Goal: Task Accomplishment & Management: Manage account settings

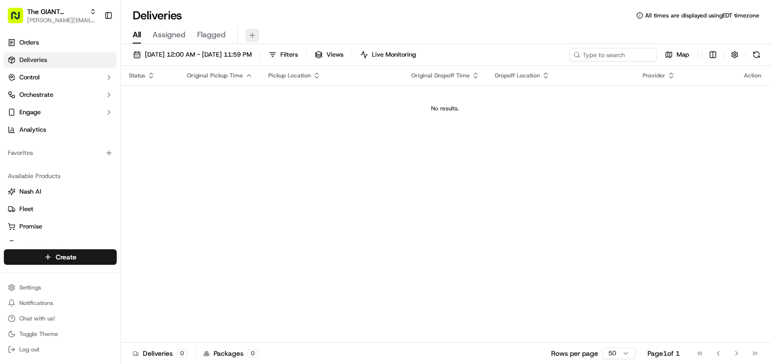
click at [249, 35] on button at bounding box center [253, 36] width 14 height 14
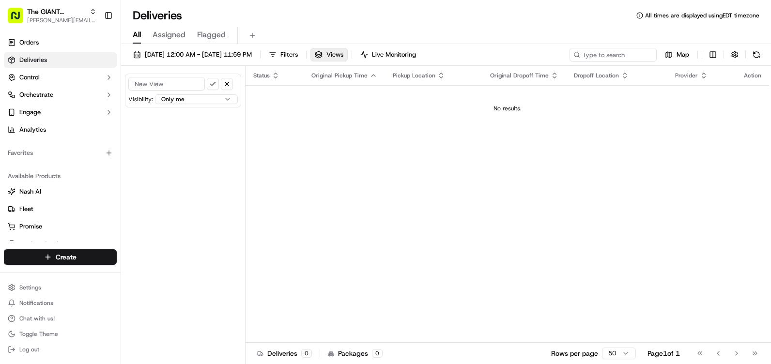
click at [176, 79] on input at bounding box center [166, 84] width 77 height 14
type input "Giant-6267"
click at [215, 102] on html "The GIANT Company [PERSON_NAME][EMAIL_ADDRESS][PERSON_NAME][DOMAIN_NAME] Toggle…" at bounding box center [385, 182] width 771 height 364
select select "organization"
click at [211, 85] on button "submit" at bounding box center [213, 84] width 12 height 12
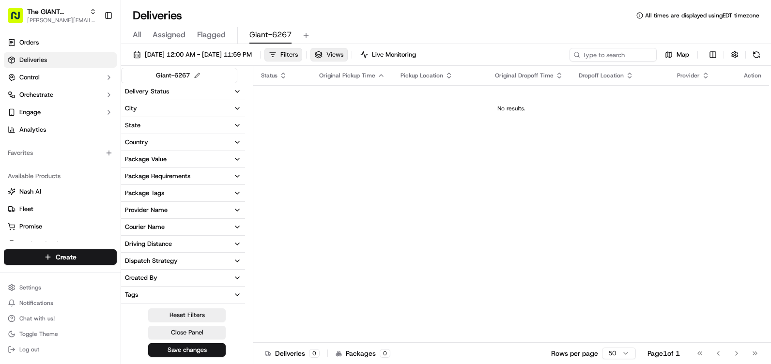
click at [343, 55] on span "Views" at bounding box center [335, 54] width 17 height 9
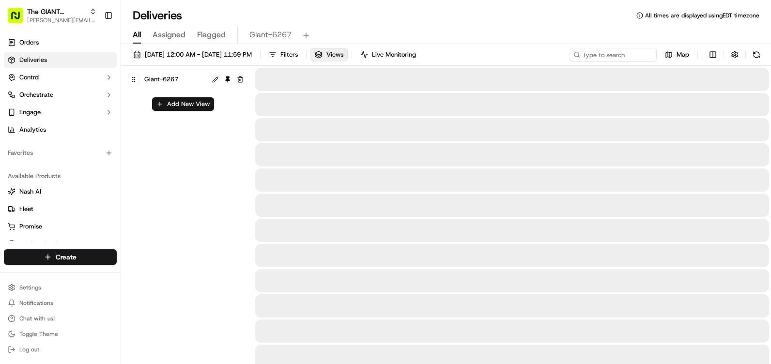
click at [139, 29] on button "All" at bounding box center [137, 35] width 8 height 16
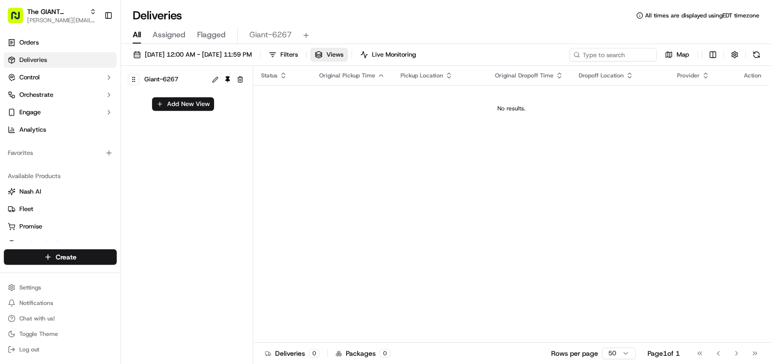
click at [179, 81] on div "Giant-6267" at bounding box center [174, 80] width 64 height 14
click at [183, 78] on div "Giant-6267" at bounding box center [174, 80] width 63 height 14
drag, startPoint x: 183, startPoint y: 78, endPoint x: 237, endPoint y: 109, distance: 63.4
click at [238, 111] on div "Giant-6267 Add New View" at bounding box center [187, 216] width 132 height 300
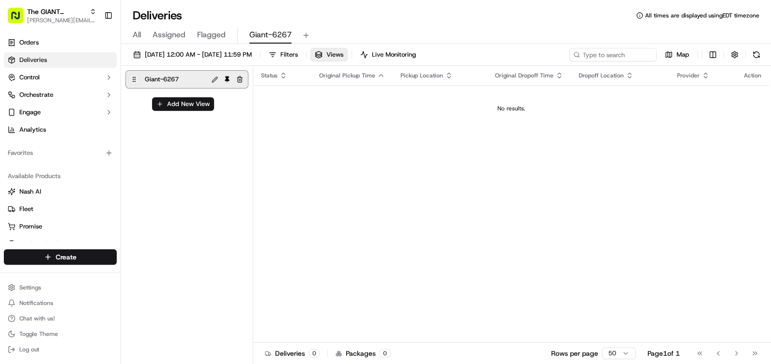
click at [214, 80] on button at bounding box center [214, 79] width 11 height 11
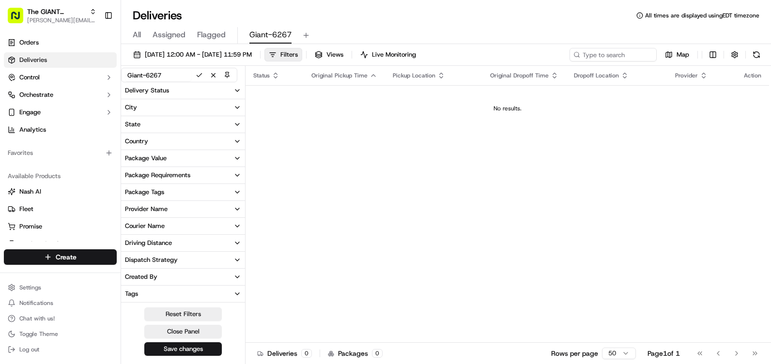
click at [228, 109] on button "City" at bounding box center [183, 107] width 124 height 16
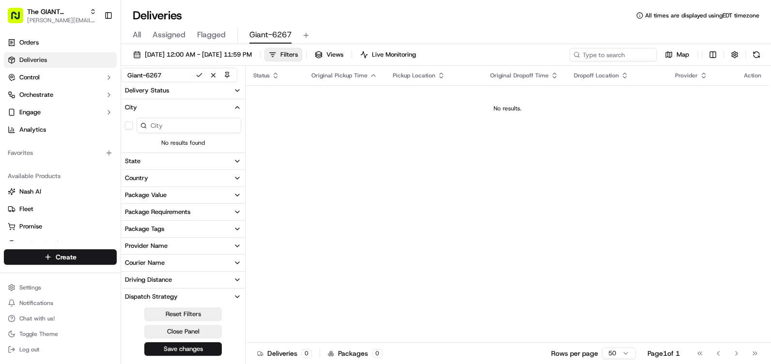
click at [169, 130] on input at bounding box center [189, 126] width 105 height 16
type input "gettysburg"
drag, startPoint x: 194, startPoint y: 131, endPoint x: 131, endPoint y: 128, distance: 62.6
click at [131, 128] on div "gettysburg" at bounding box center [183, 125] width 124 height 19
drag, startPoint x: 188, startPoint y: 123, endPoint x: 121, endPoint y: 130, distance: 67.8
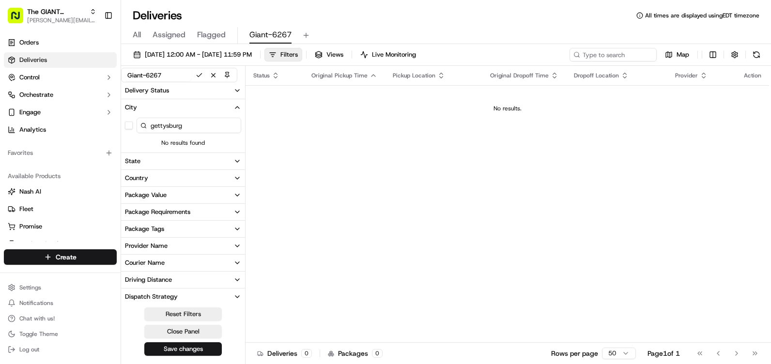
click at [121, 130] on div "The GIANT Company [PERSON_NAME][EMAIL_ADDRESS][PERSON_NAME][DOMAIN_NAME] Toggle…" at bounding box center [385, 182] width 771 height 364
type input "6267"
drag, startPoint x: 203, startPoint y: 123, endPoint x: 109, endPoint y: 123, distance: 94.5
click at [109, 123] on div "The GIANT Company [PERSON_NAME][EMAIL_ADDRESS][PERSON_NAME][DOMAIN_NAME] Toggle…" at bounding box center [385, 182] width 771 height 364
click at [196, 313] on button "Reset Filters" at bounding box center [183, 315] width 78 height 14
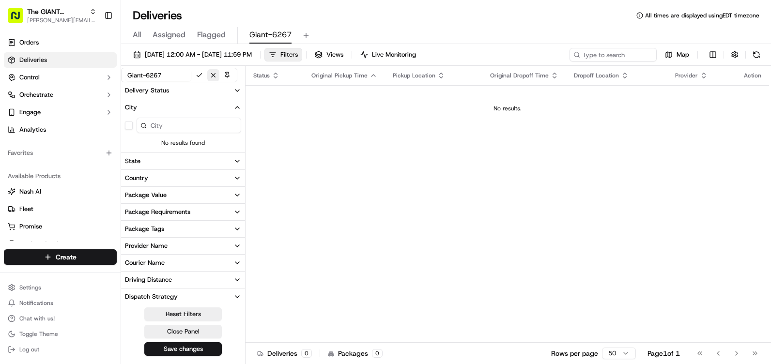
click at [218, 76] on button at bounding box center [213, 75] width 12 height 12
click at [158, 30] on span "Assigned" at bounding box center [169, 35] width 33 height 12
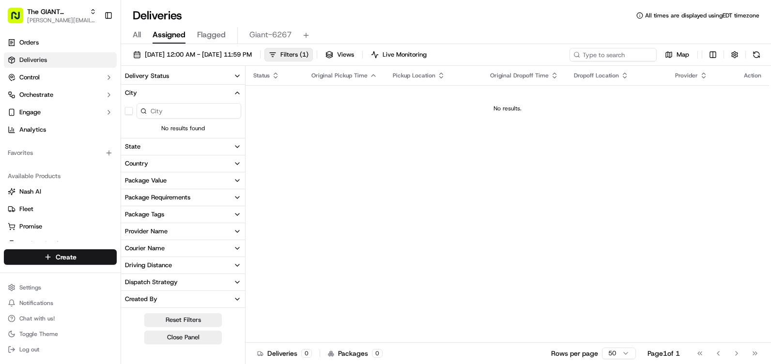
click at [235, 89] on icon "button" at bounding box center [238, 93] width 8 height 8
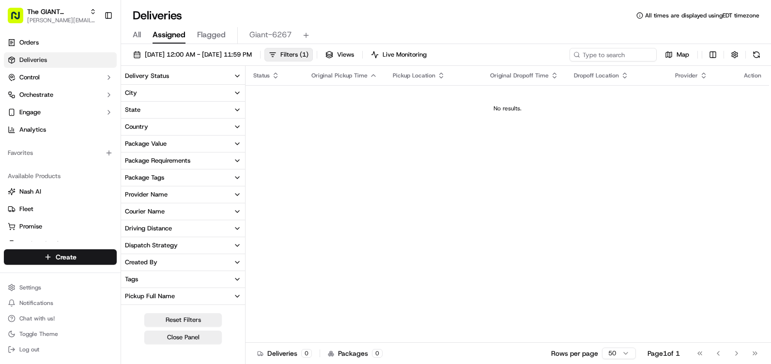
click at [129, 37] on div "All Assigned Flagged Giant-6267" at bounding box center [446, 35] width 650 height 17
click at [136, 35] on span "All" at bounding box center [137, 35] width 8 height 12
click at [298, 52] on span "Filters" at bounding box center [288, 54] width 17 height 9
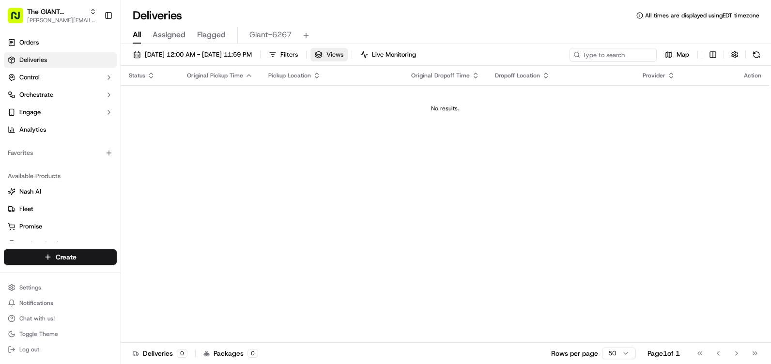
click at [348, 54] on button "Views" at bounding box center [329, 55] width 37 height 14
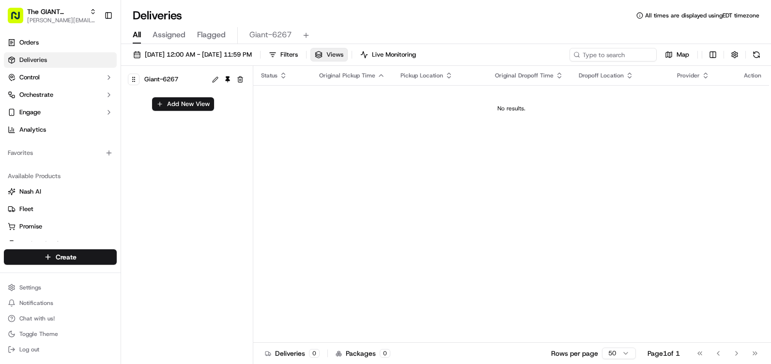
click at [343, 54] on span "Views" at bounding box center [335, 54] width 17 height 9
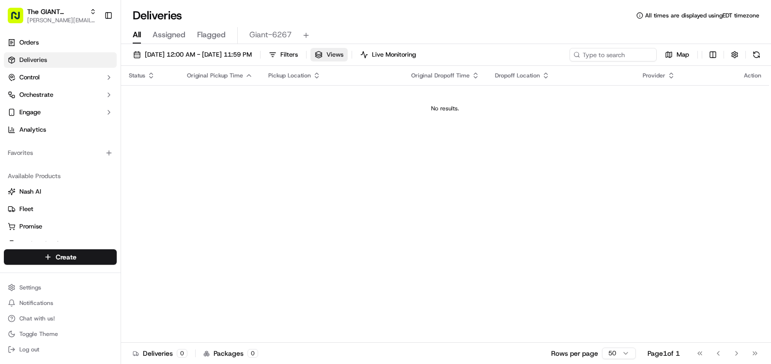
click at [348, 54] on button "Views" at bounding box center [329, 55] width 37 height 14
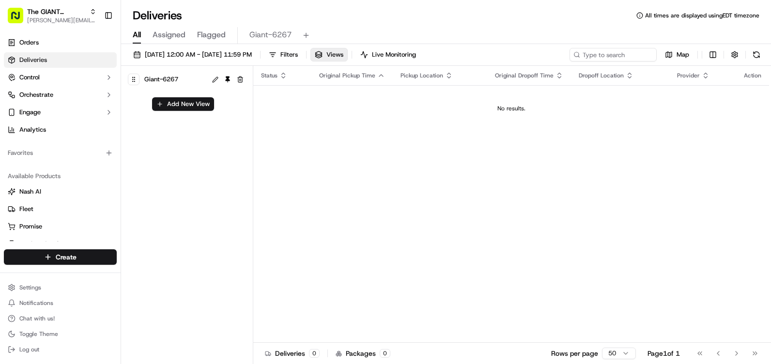
click at [187, 77] on div "Giant-6267" at bounding box center [174, 80] width 64 height 14
click at [353, 186] on div "Status Original Pickup Time Pickup Location Original Dropoff Time Dropoff Locat…" at bounding box center [511, 204] width 516 height 277
click at [214, 79] on button at bounding box center [214, 79] width 11 height 11
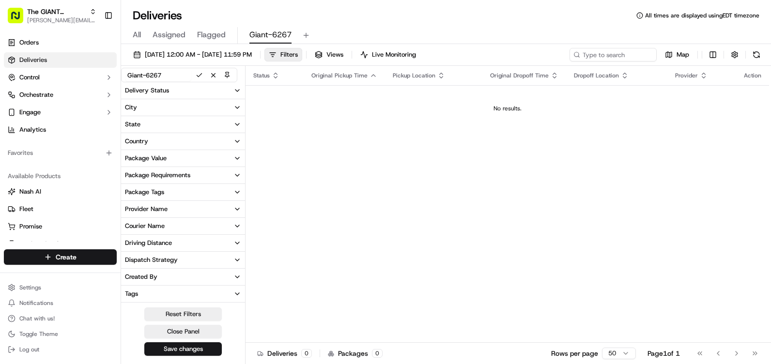
click at [227, 109] on button "City" at bounding box center [183, 107] width 124 height 16
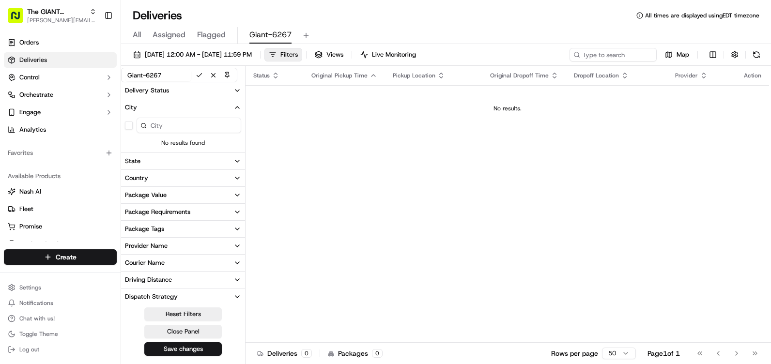
click at [162, 122] on input at bounding box center [189, 126] width 105 height 16
type input "g"
drag, startPoint x: 192, startPoint y: 124, endPoint x: 132, endPoint y: 122, distance: 60.6
click at [132, 122] on div "g" at bounding box center [183, 125] width 124 height 19
click at [166, 165] on button "State" at bounding box center [183, 161] width 124 height 16
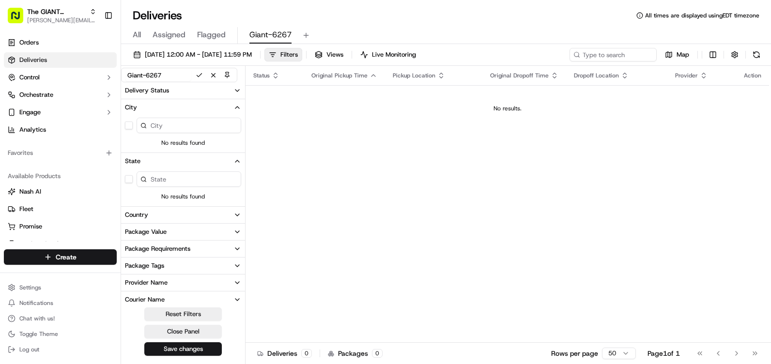
click at [219, 164] on button "State" at bounding box center [183, 161] width 124 height 16
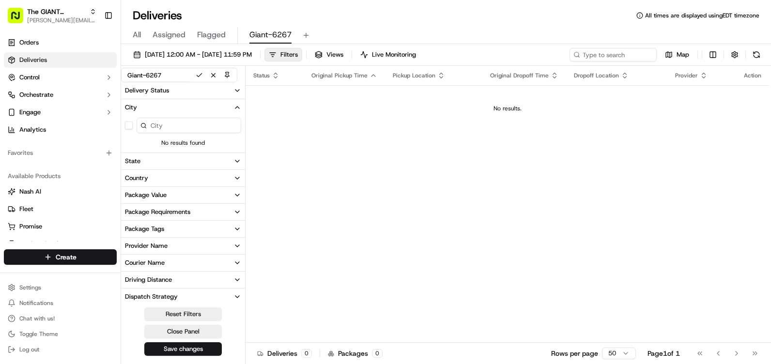
click at [231, 107] on button "City" at bounding box center [183, 107] width 124 height 16
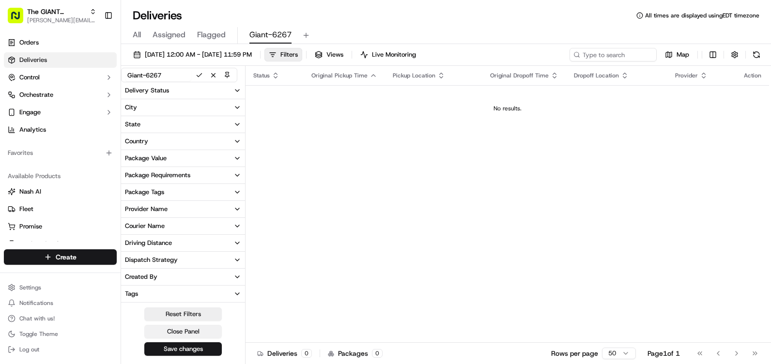
click at [195, 335] on button "Close Panel" at bounding box center [183, 332] width 78 height 14
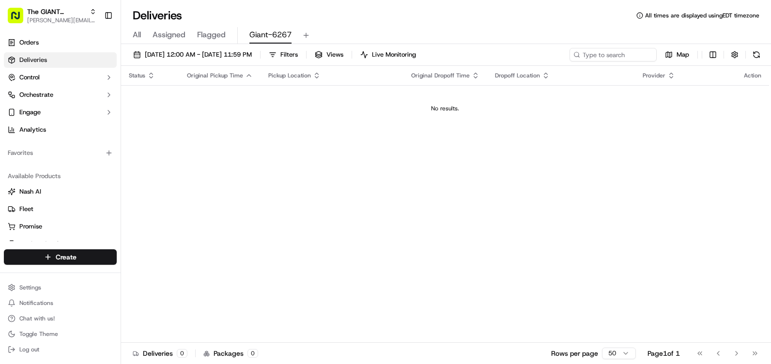
click at [758, 50] on button at bounding box center [757, 55] width 14 height 14
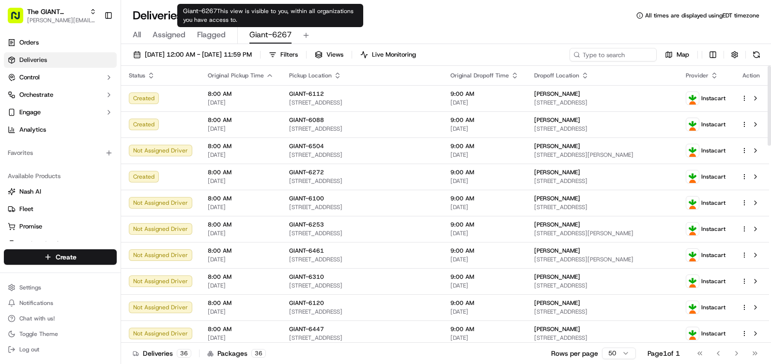
click at [265, 34] on span "Giant-6267" at bounding box center [270, 35] width 42 height 12
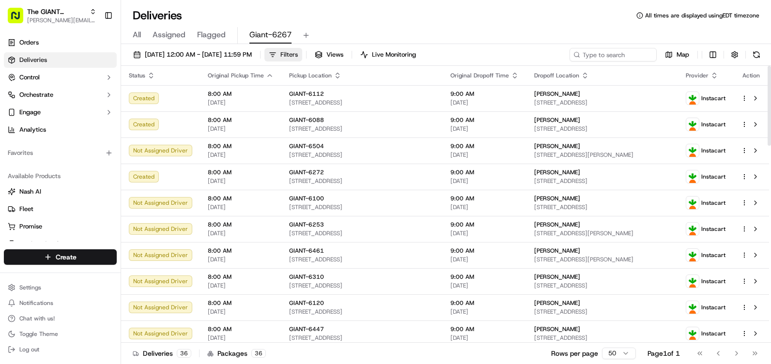
click at [298, 54] on span "Filters" at bounding box center [288, 54] width 17 height 9
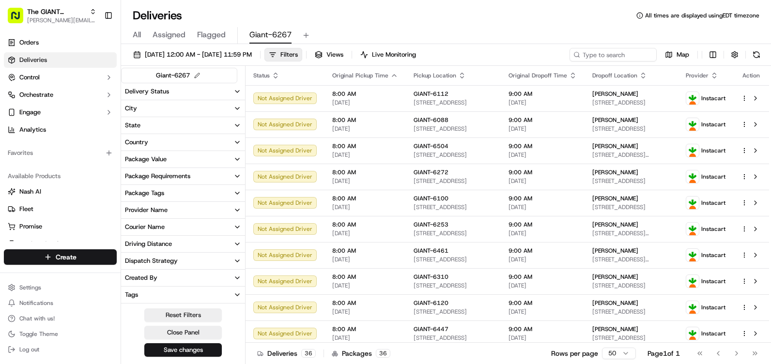
click at [191, 100] on div at bounding box center [183, 100] width 124 height 0
click at [171, 111] on button "City" at bounding box center [183, 108] width 124 height 16
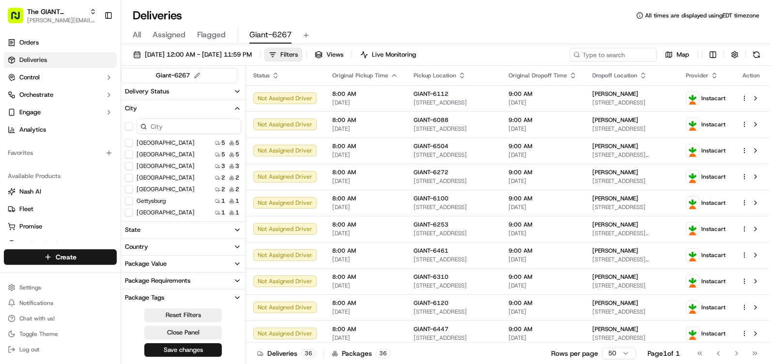
click at [189, 125] on input at bounding box center [189, 127] width 105 height 16
type input "g"
click at [147, 166] on label "Gettysburg" at bounding box center [151, 166] width 29 height 8
click at [133, 166] on button "Gettysburg" at bounding box center [129, 166] width 8 height 8
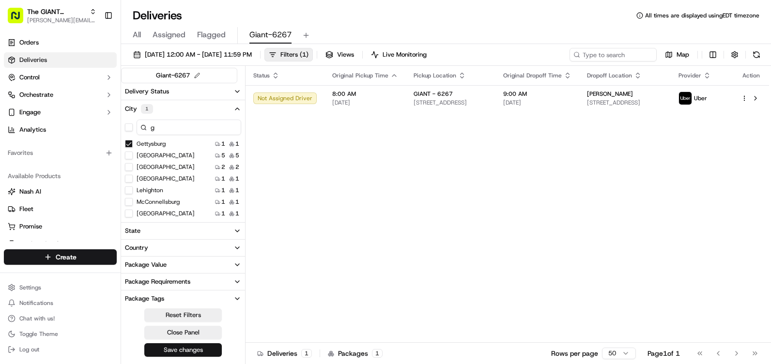
click at [193, 351] on button "Save changes" at bounding box center [183, 350] width 78 height 14
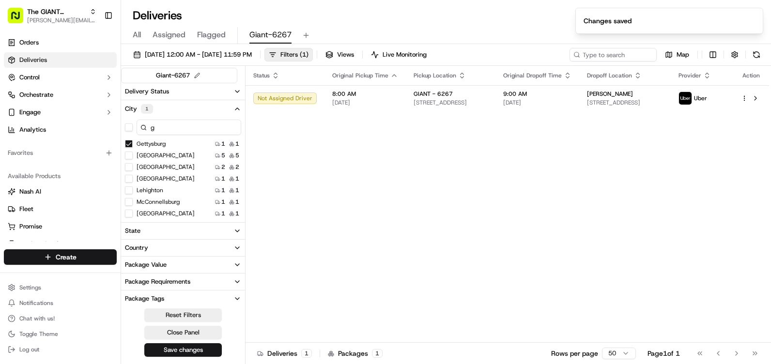
click at [234, 107] on icon "button" at bounding box center [238, 109] width 8 height 8
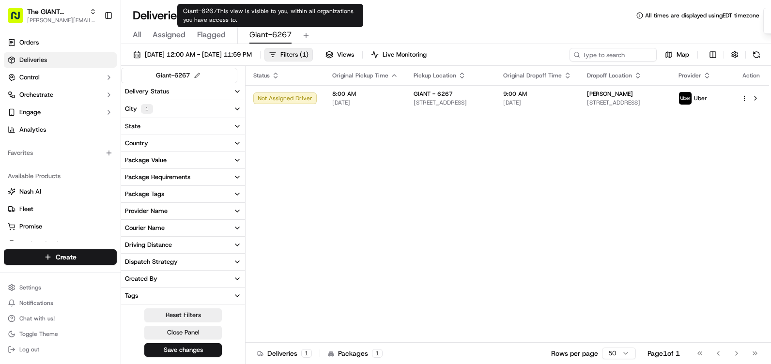
click at [266, 32] on span "Giant-6267" at bounding box center [270, 35] width 42 height 12
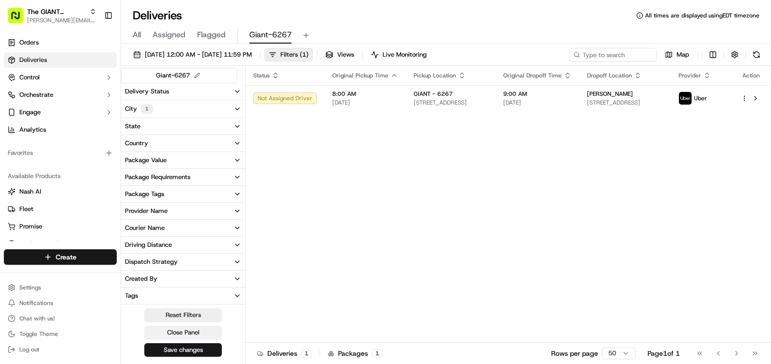
click at [208, 336] on button "Close Panel" at bounding box center [183, 333] width 78 height 14
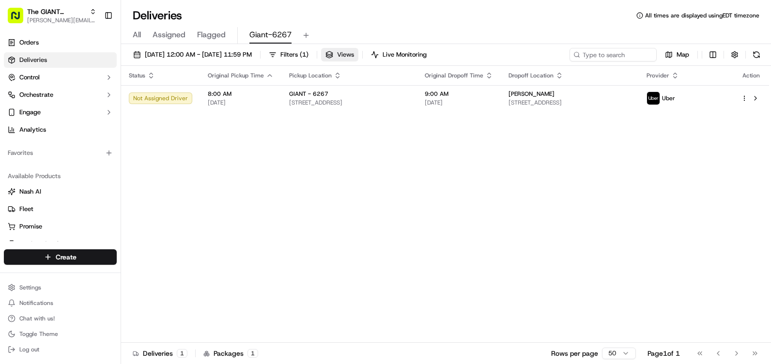
click at [358, 49] on button "Views" at bounding box center [339, 55] width 37 height 14
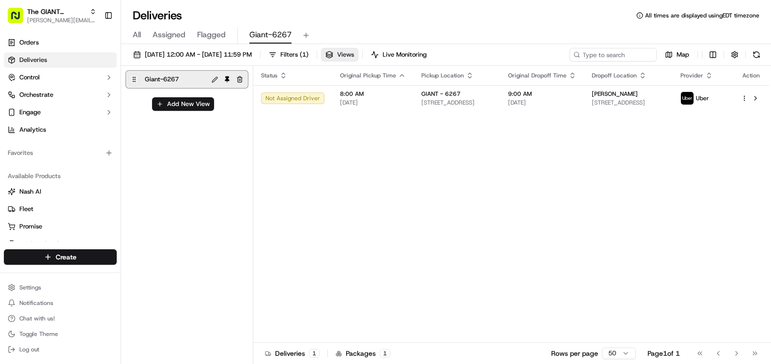
click at [358, 53] on button "Views" at bounding box center [339, 55] width 37 height 14
